Goal: Task Accomplishment & Management: Use online tool/utility

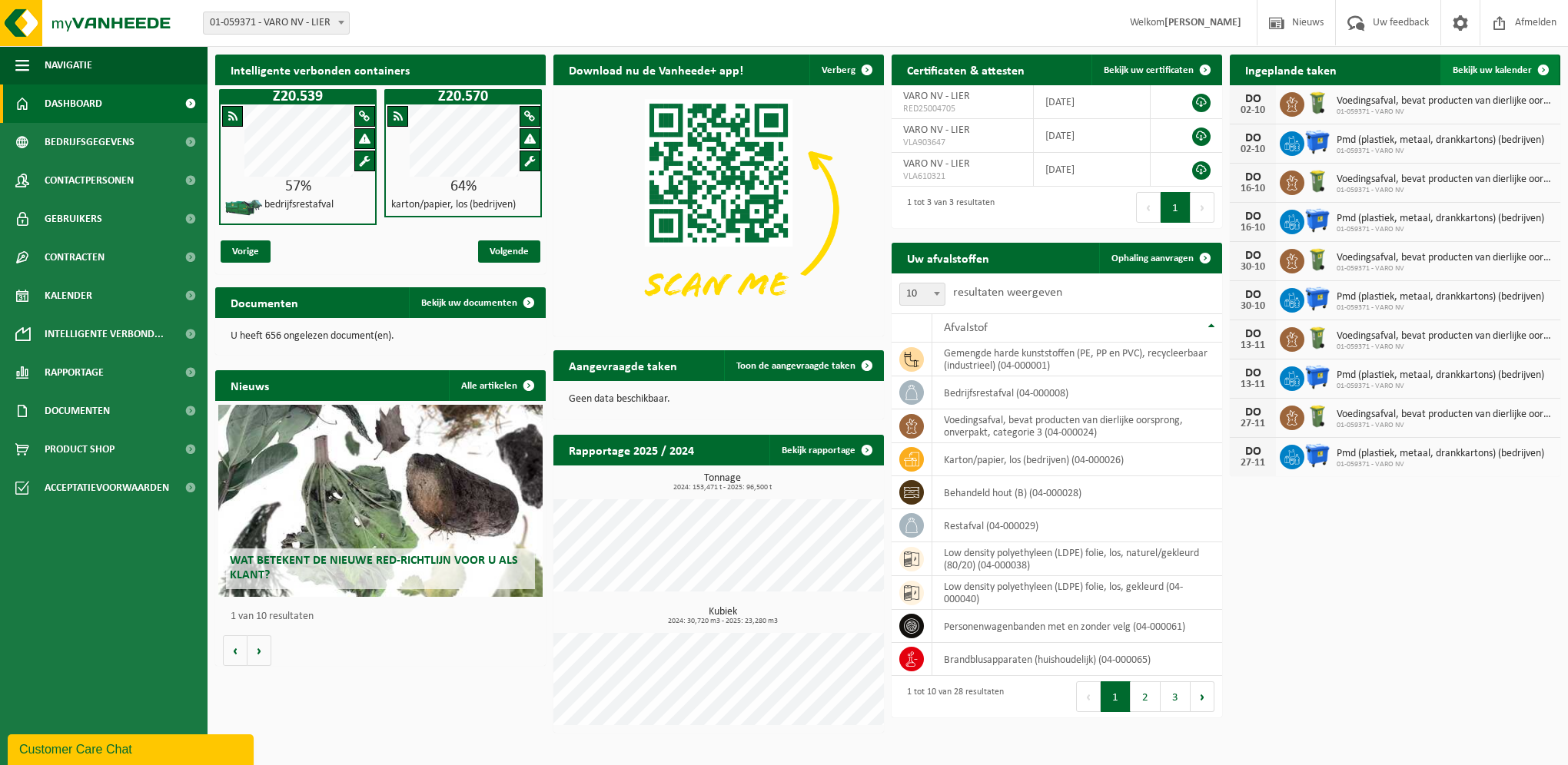
click at [1491, 74] on span "Bekijk uw kalender" at bounding box center [1492, 70] width 79 height 10
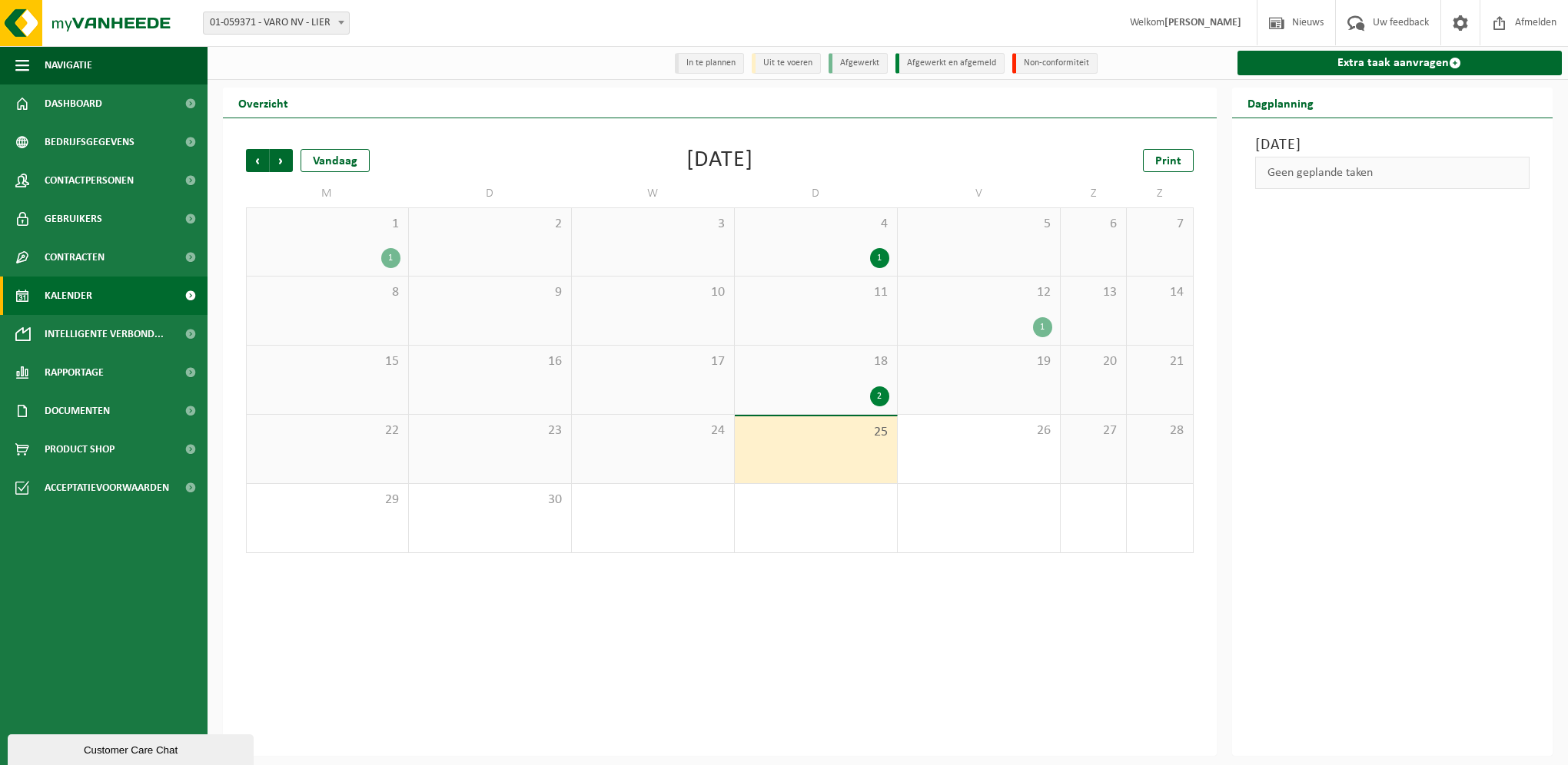
click at [1006, 320] on div "1" at bounding box center [979, 328] width 147 height 20
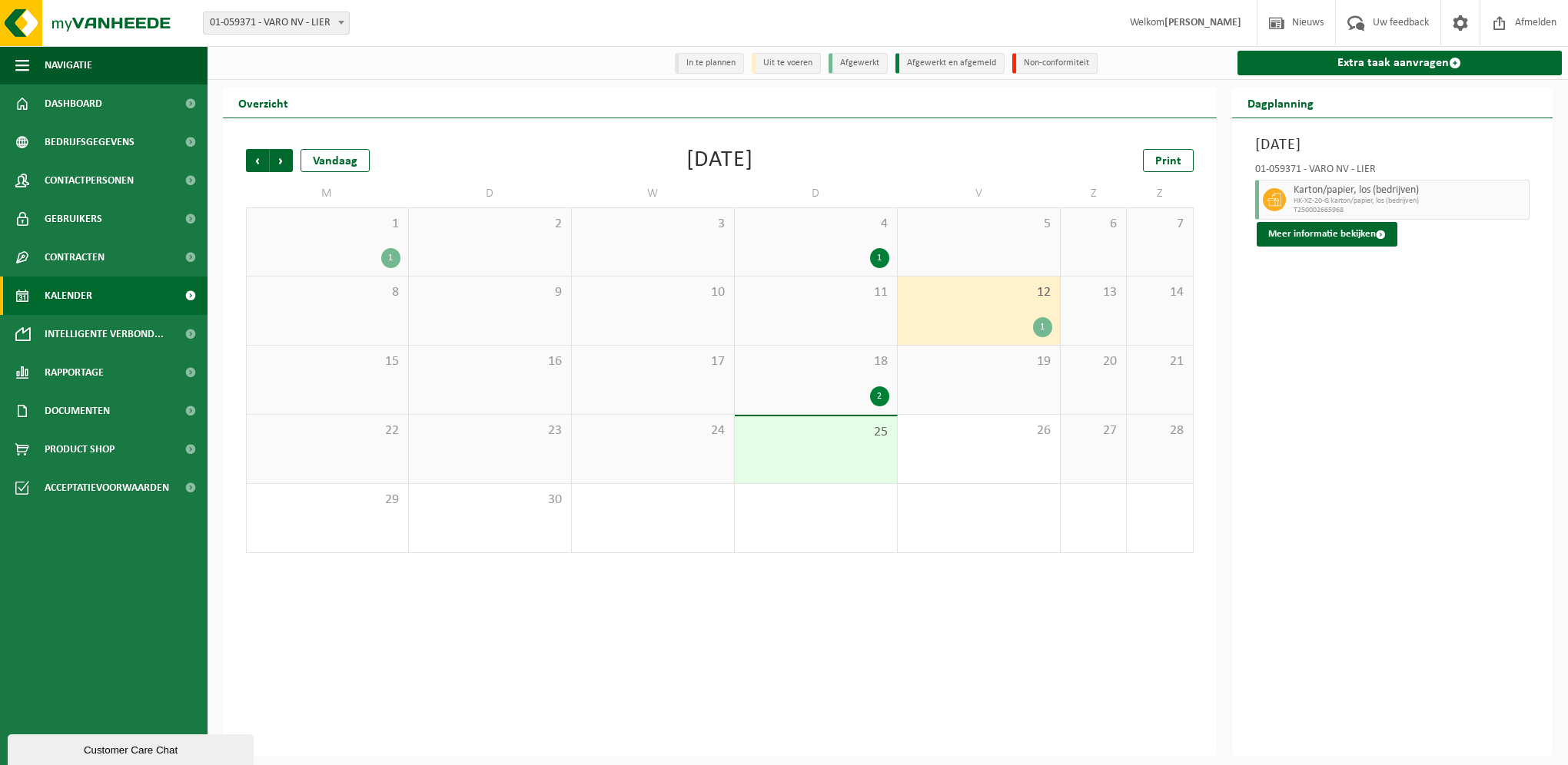
click at [848, 451] on div "25" at bounding box center [815, 450] width 162 height 67
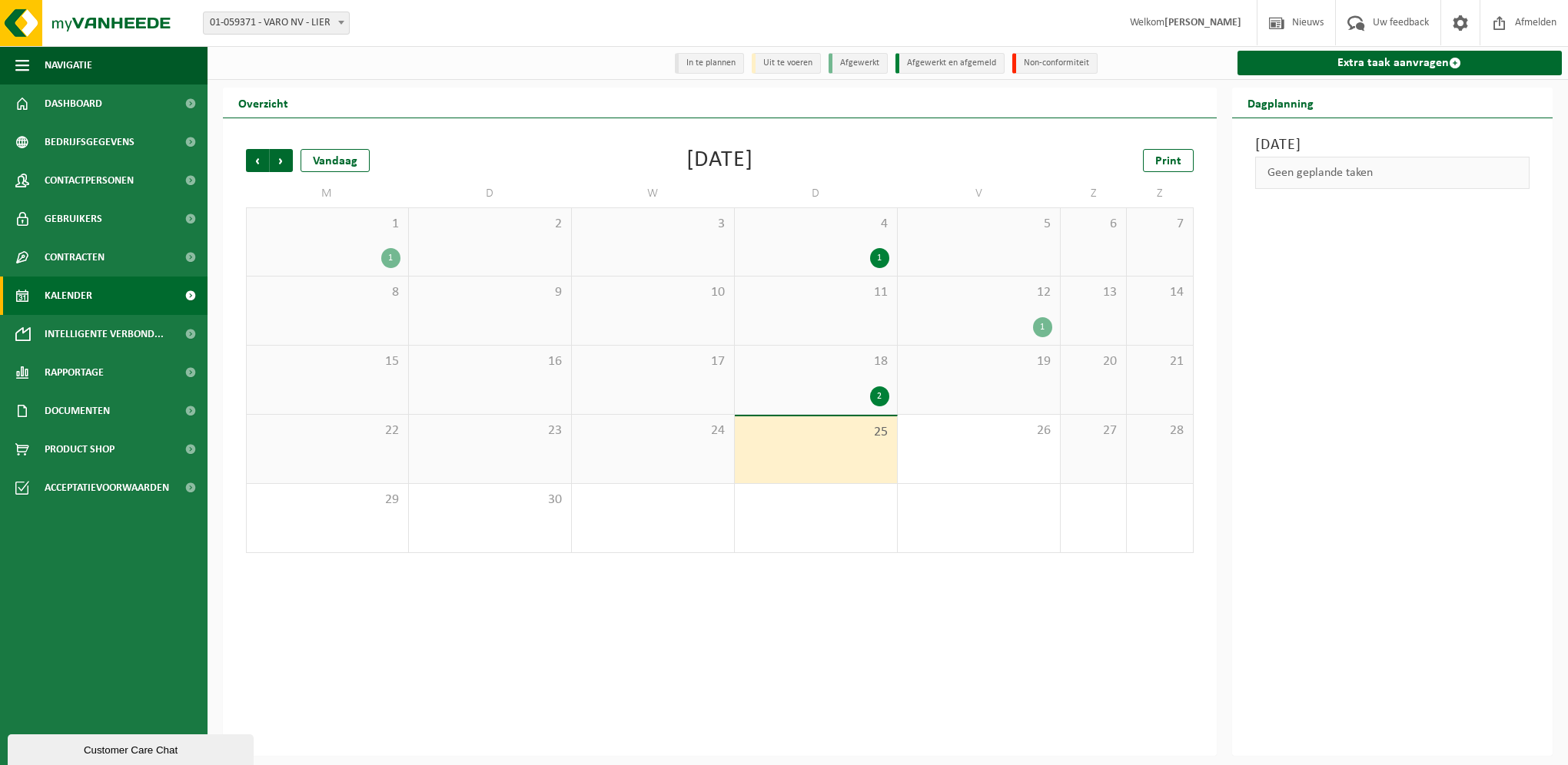
click at [987, 323] on div "1" at bounding box center [979, 328] width 147 height 20
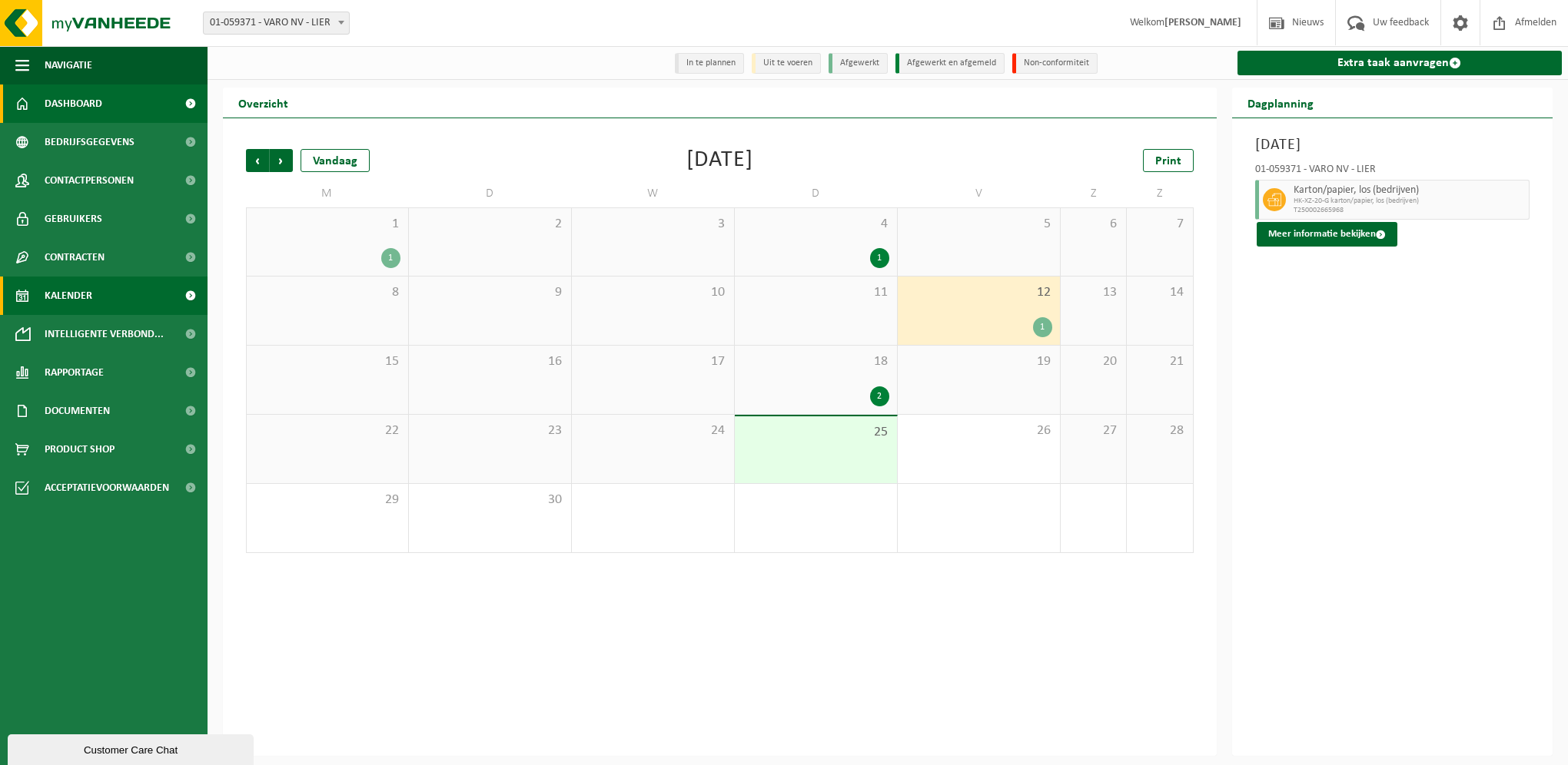
click at [111, 101] on link "Dashboard" at bounding box center [103, 103] width 208 height 38
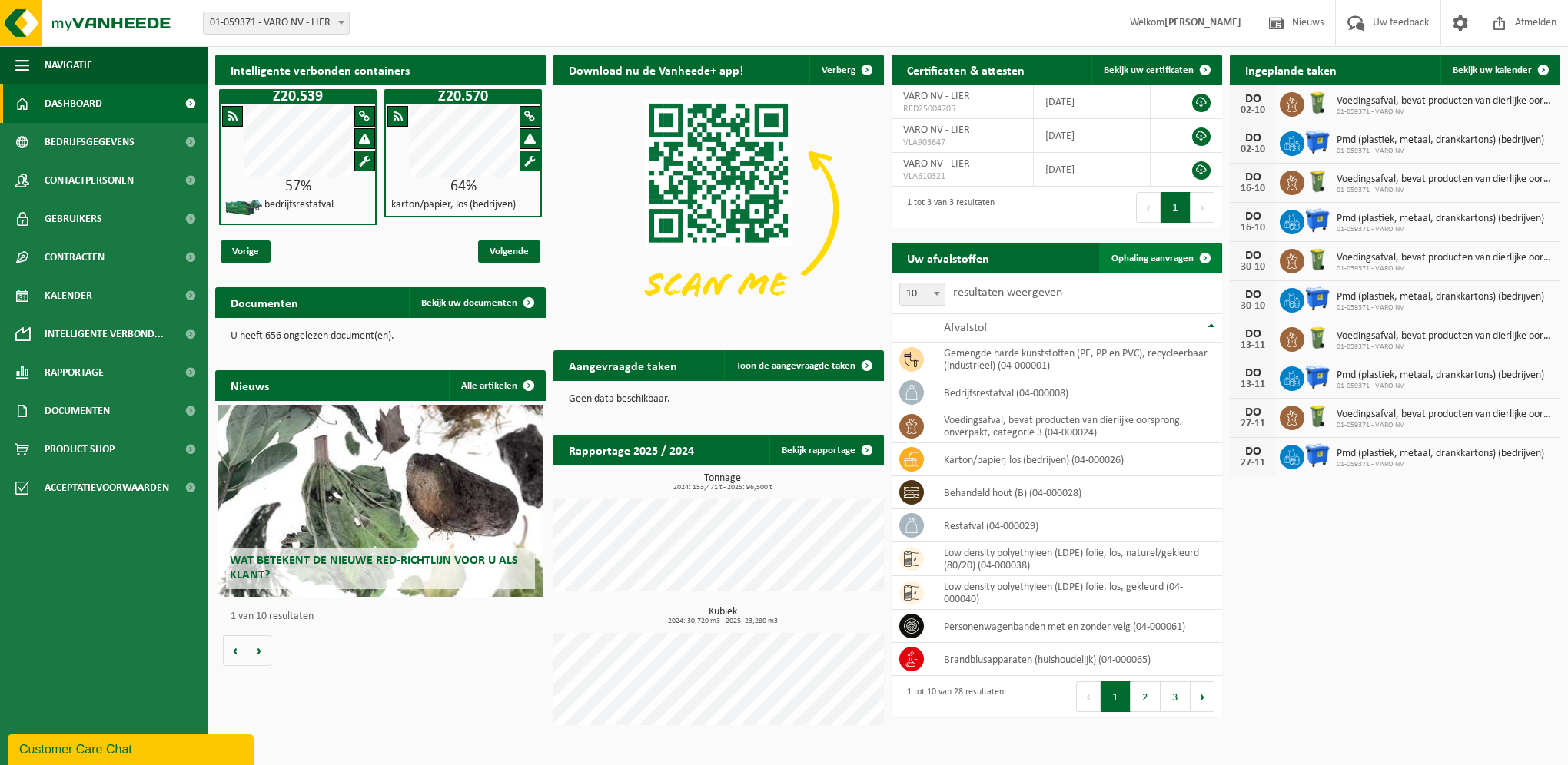
click at [1184, 266] on link "Ophaling aanvragen" at bounding box center [1159, 258] width 121 height 30
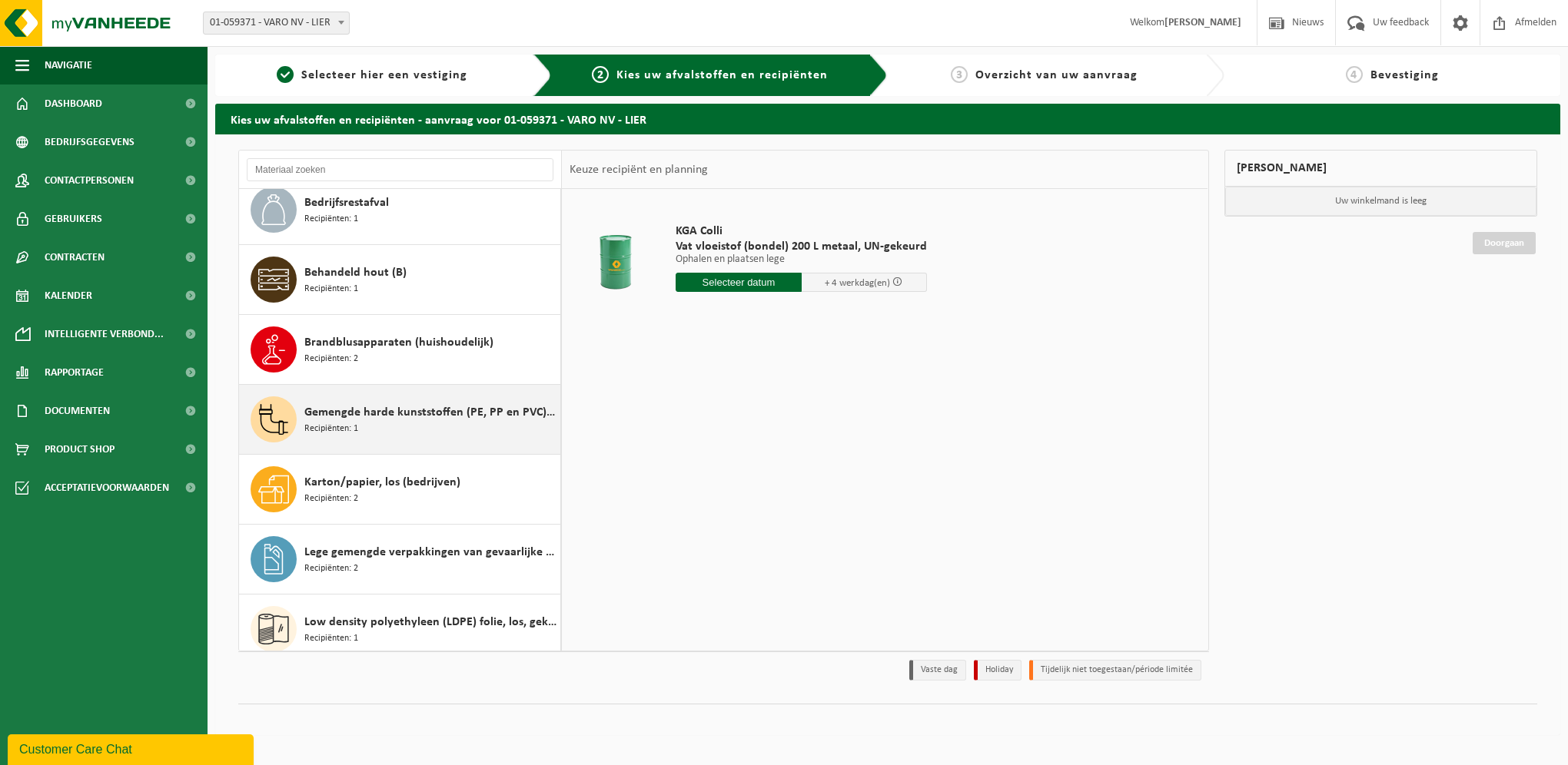
scroll to position [230, 0]
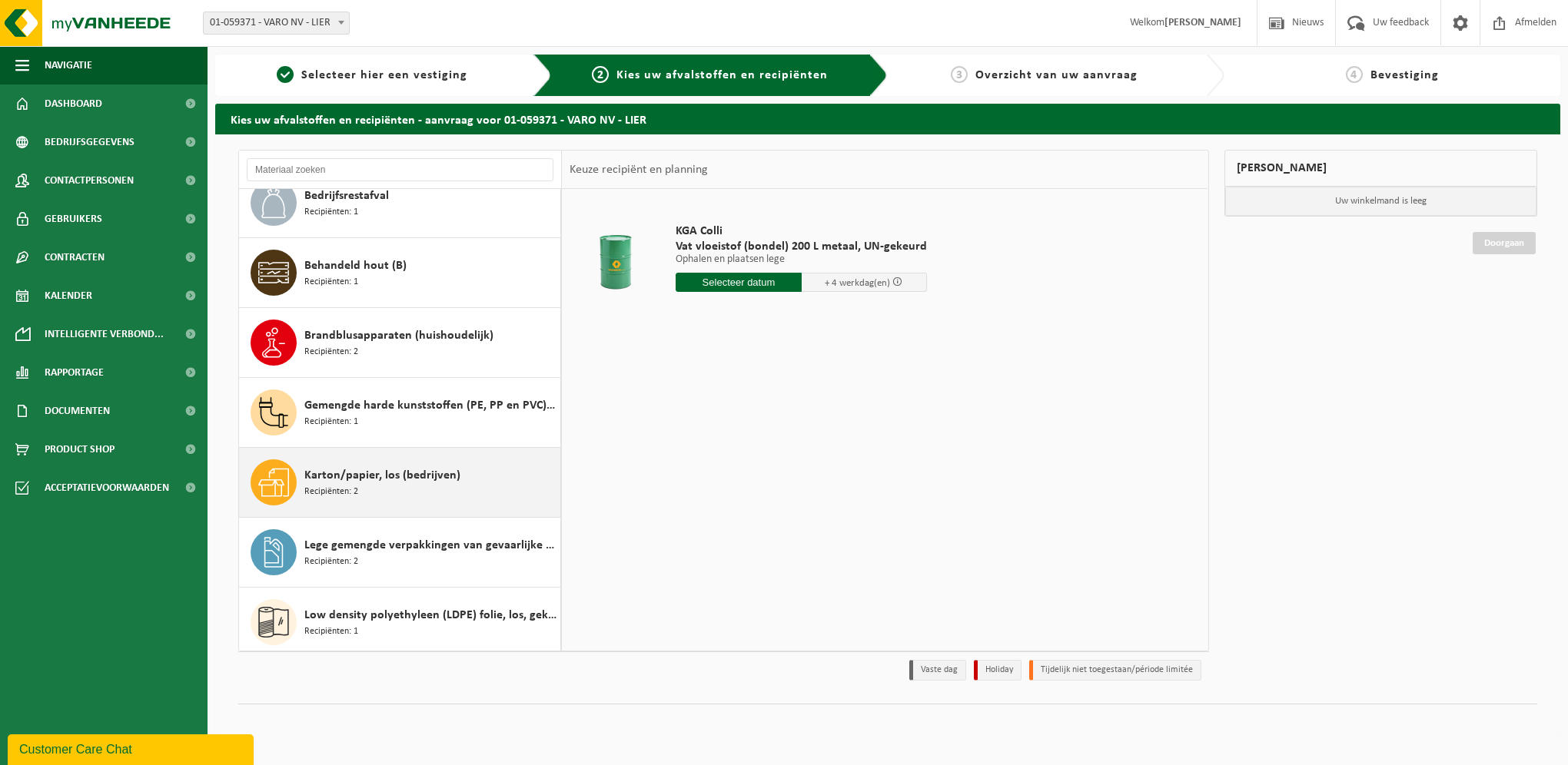
click at [374, 481] on span "Karton/papier, los (bedrijven)" at bounding box center [382, 476] width 156 height 19
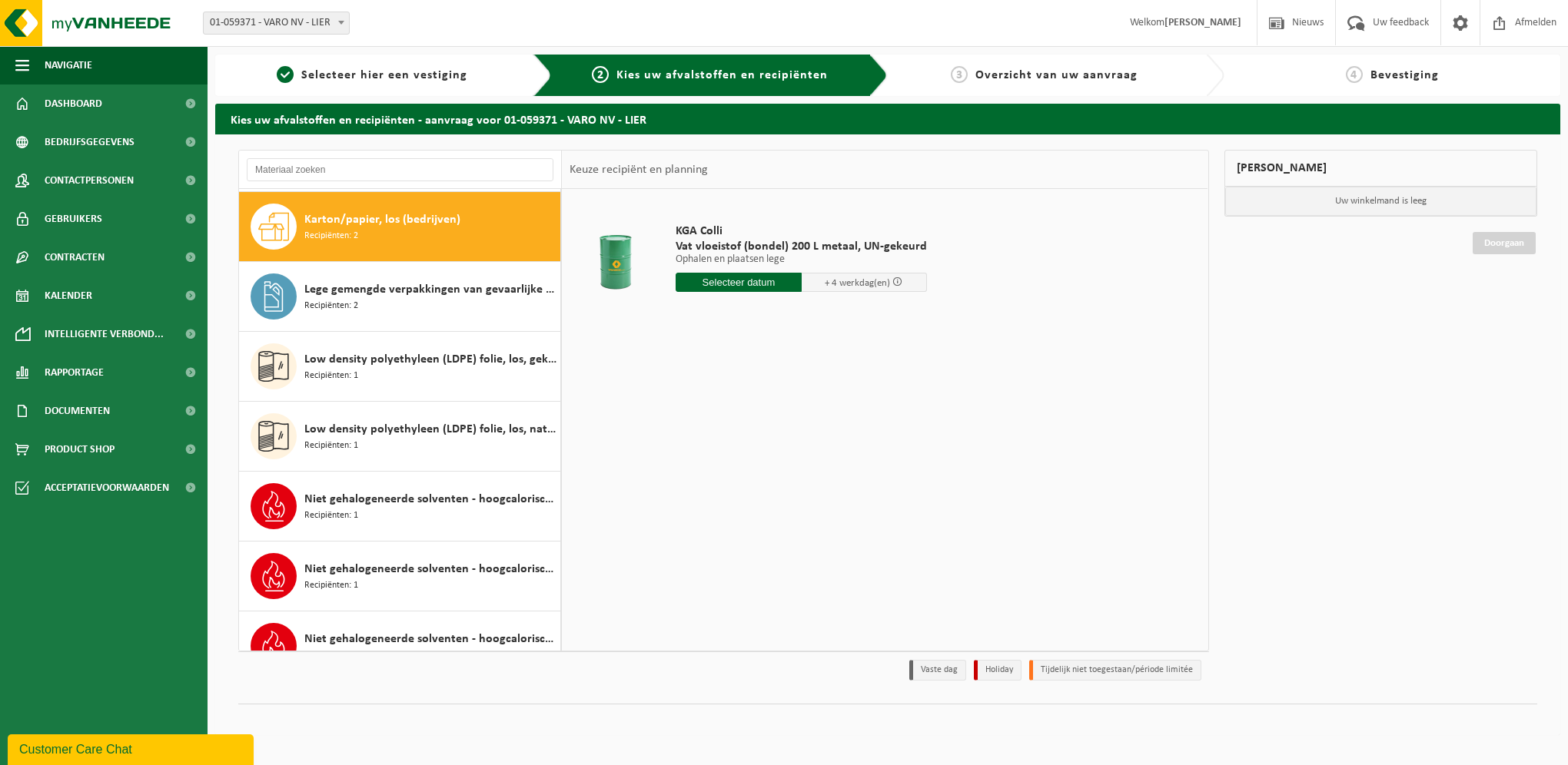
scroll to position [489, 0]
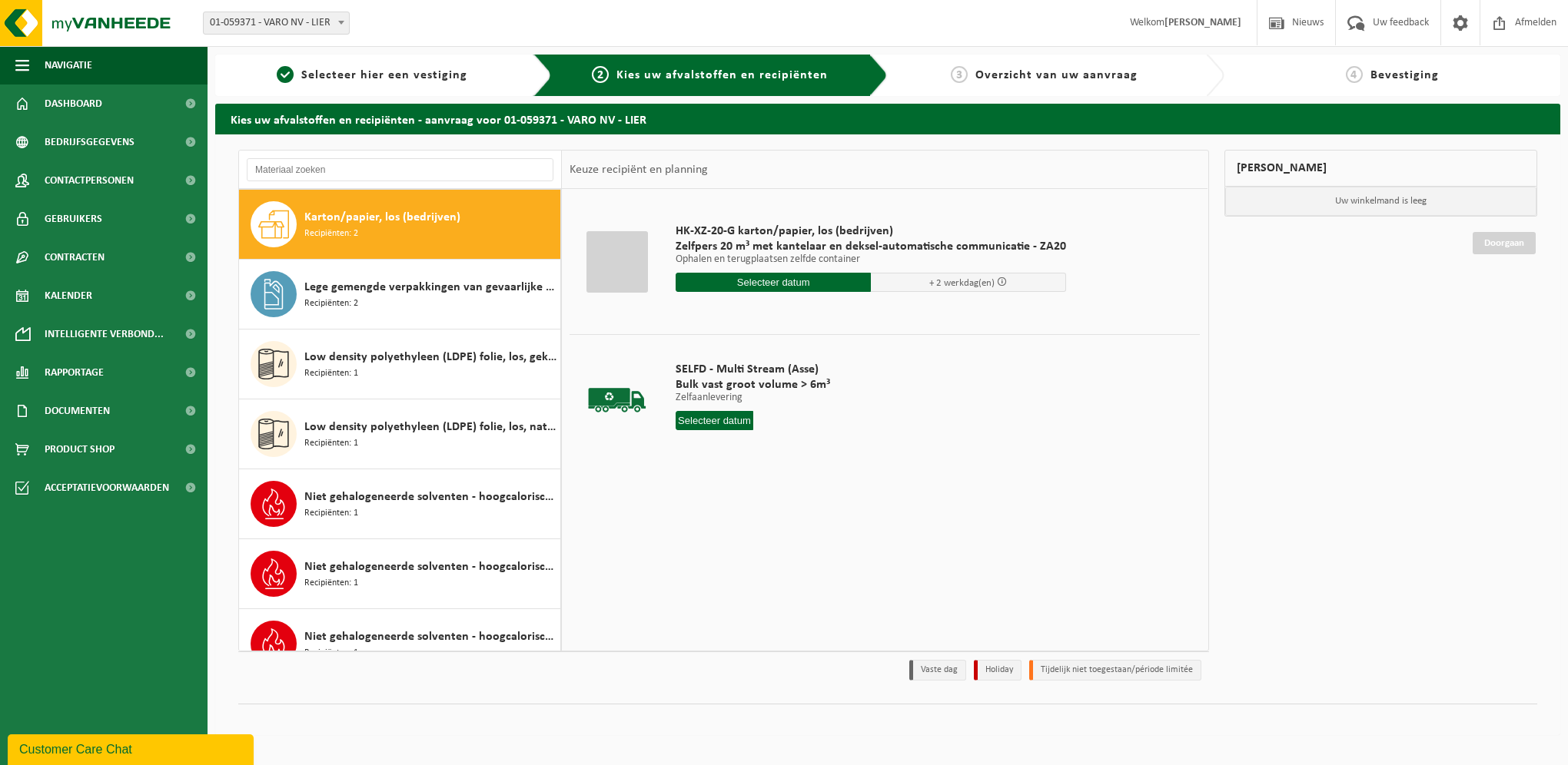
click at [775, 285] on input "text" at bounding box center [773, 282] width 195 height 19
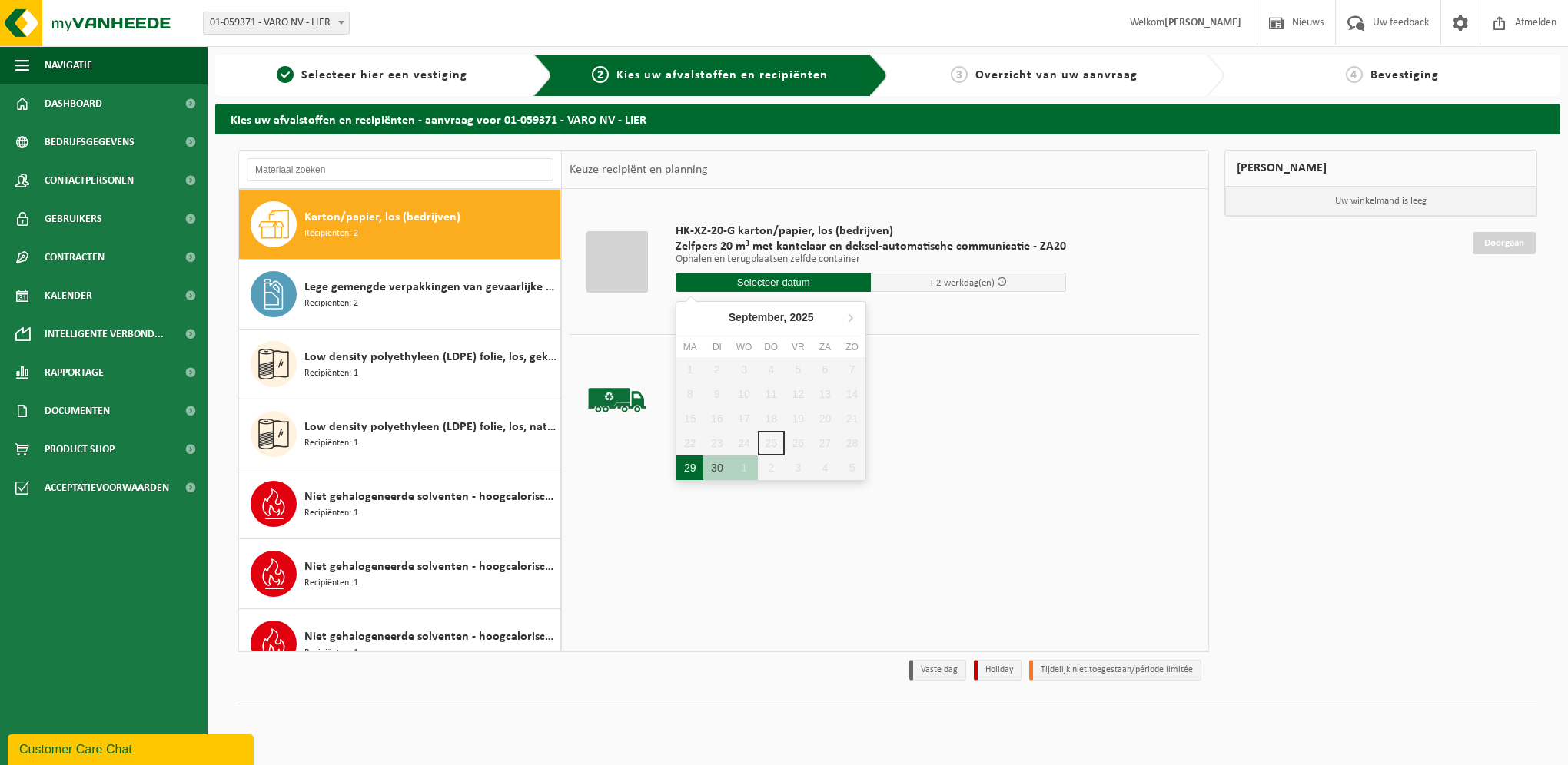
click at [695, 467] on div "29" at bounding box center [690, 468] width 27 height 25
type input "Van 2025-09-29"
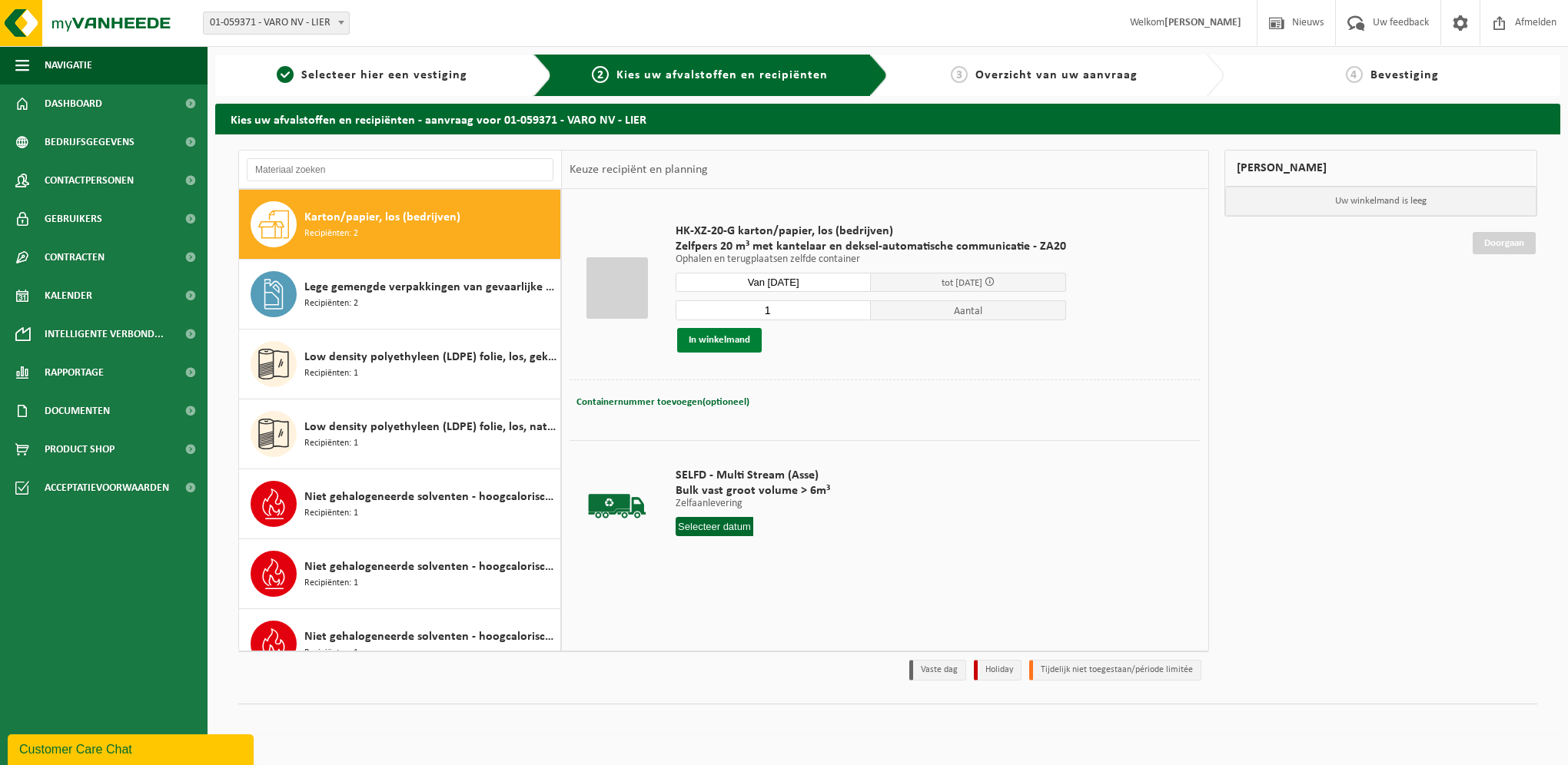
click at [740, 336] on button "In winkelmand" at bounding box center [720, 340] width 85 height 25
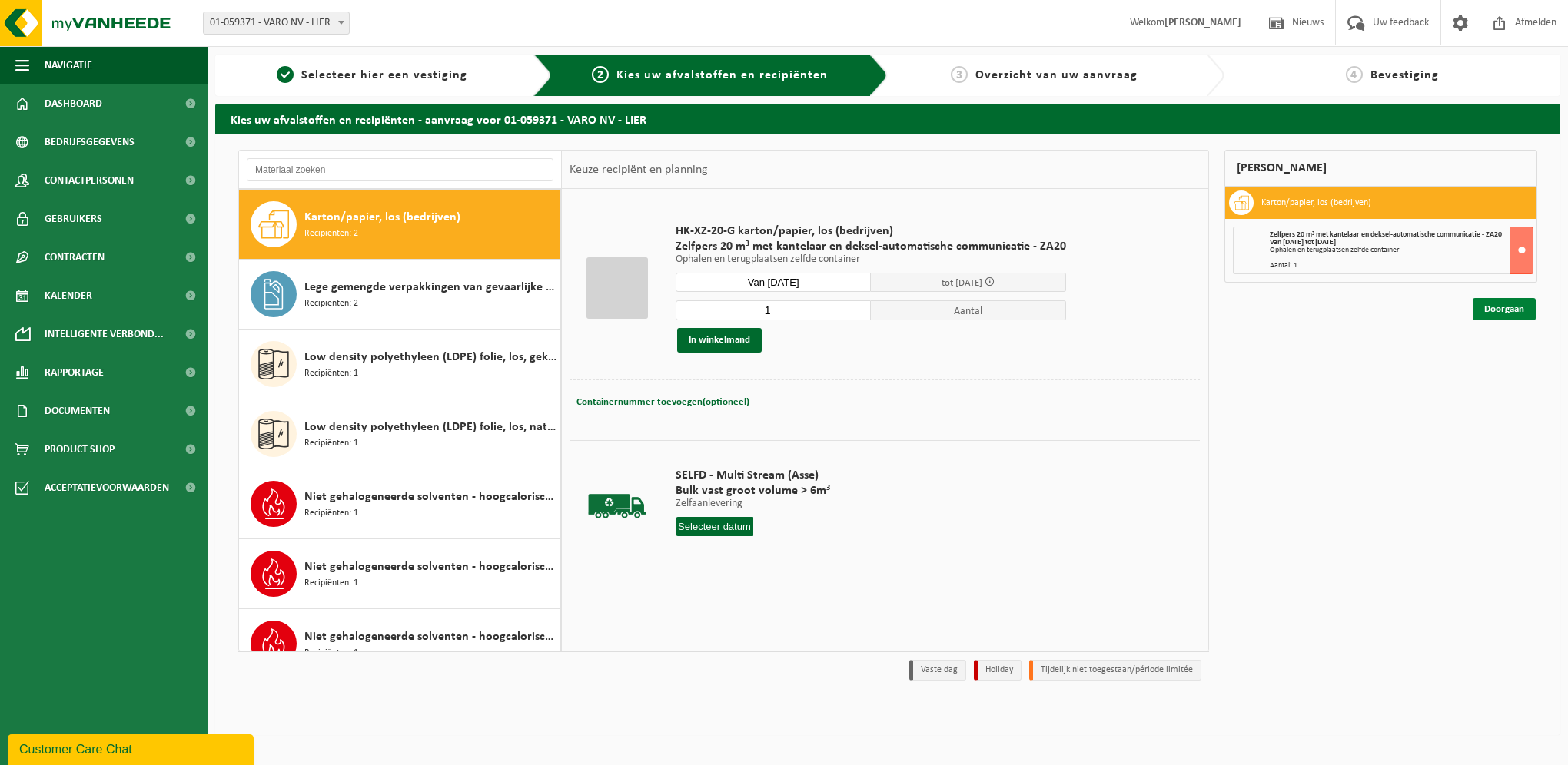
click at [1504, 310] on link "Doorgaan" at bounding box center [1504, 309] width 63 height 22
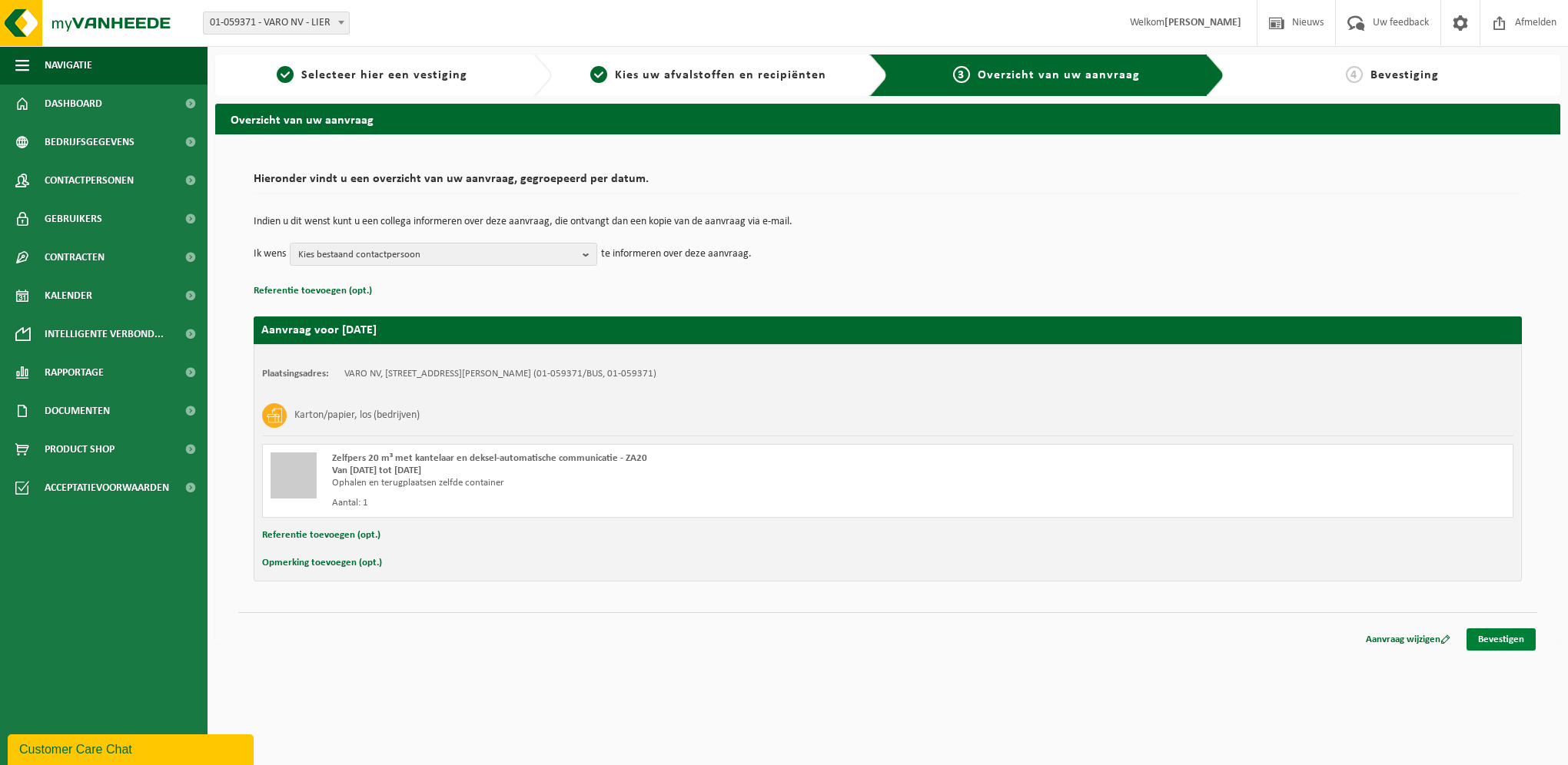
click at [1504, 634] on link "Bevestigen" at bounding box center [1502, 640] width 70 height 22
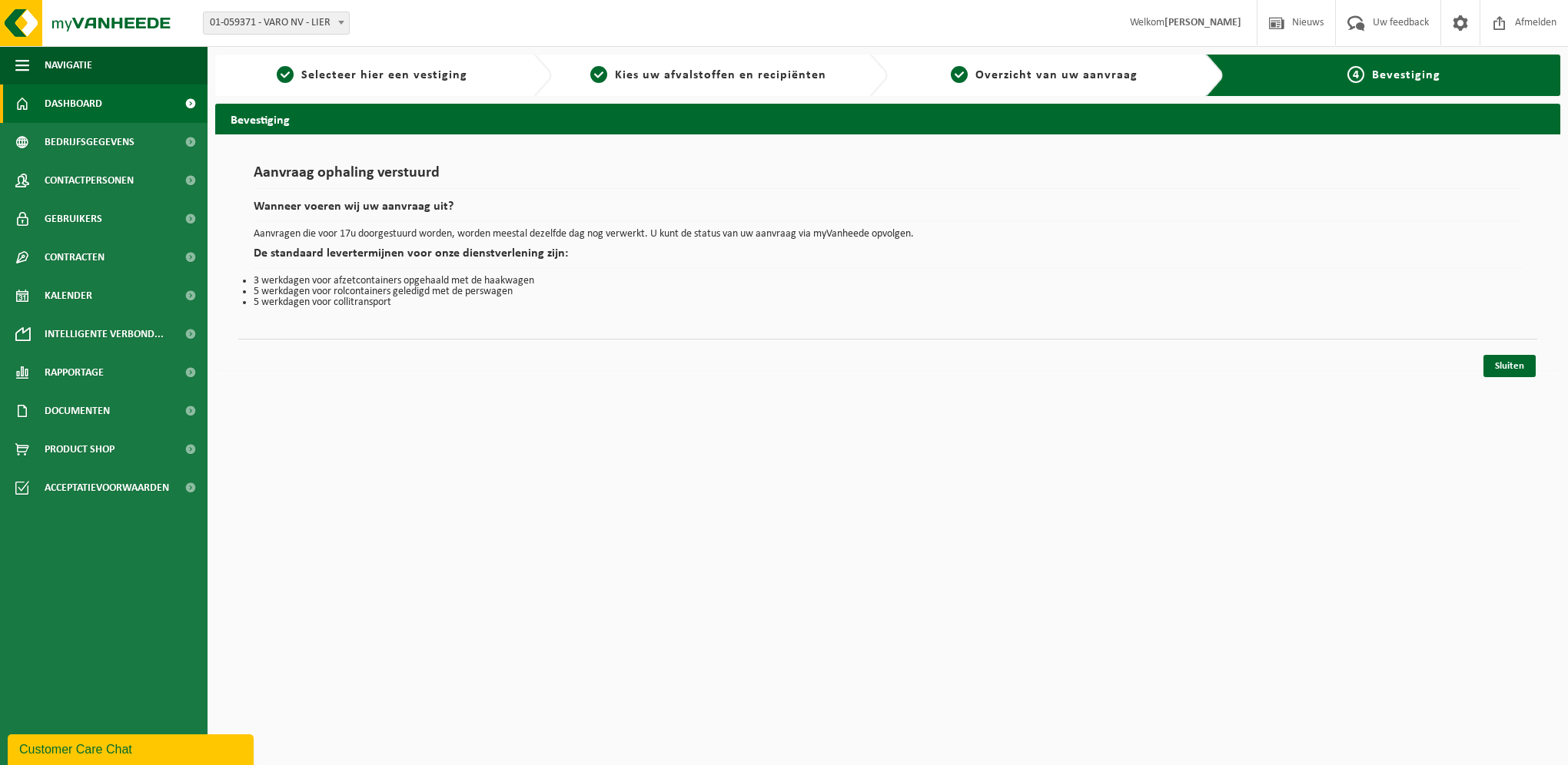
click at [103, 108] on link "Dashboard" at bounding box center [103, 103] width 208 height 38
